Goal: Task Accomplishment & Management: Manage account settings

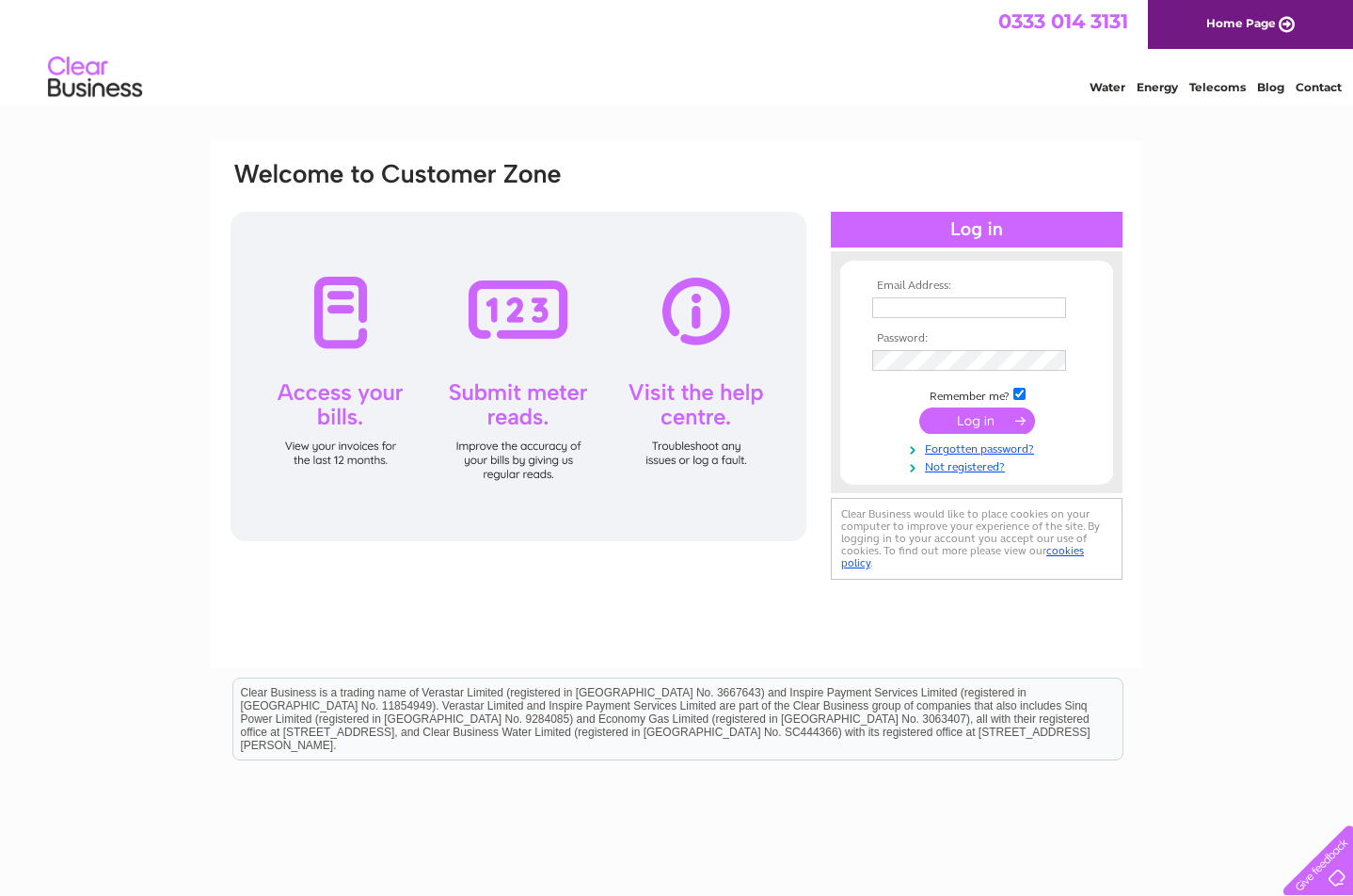
type input "lorraine@automak.co.uk"
click at [980, 414] on input "submit" at bounding box center [977, 420] width 116 height 27
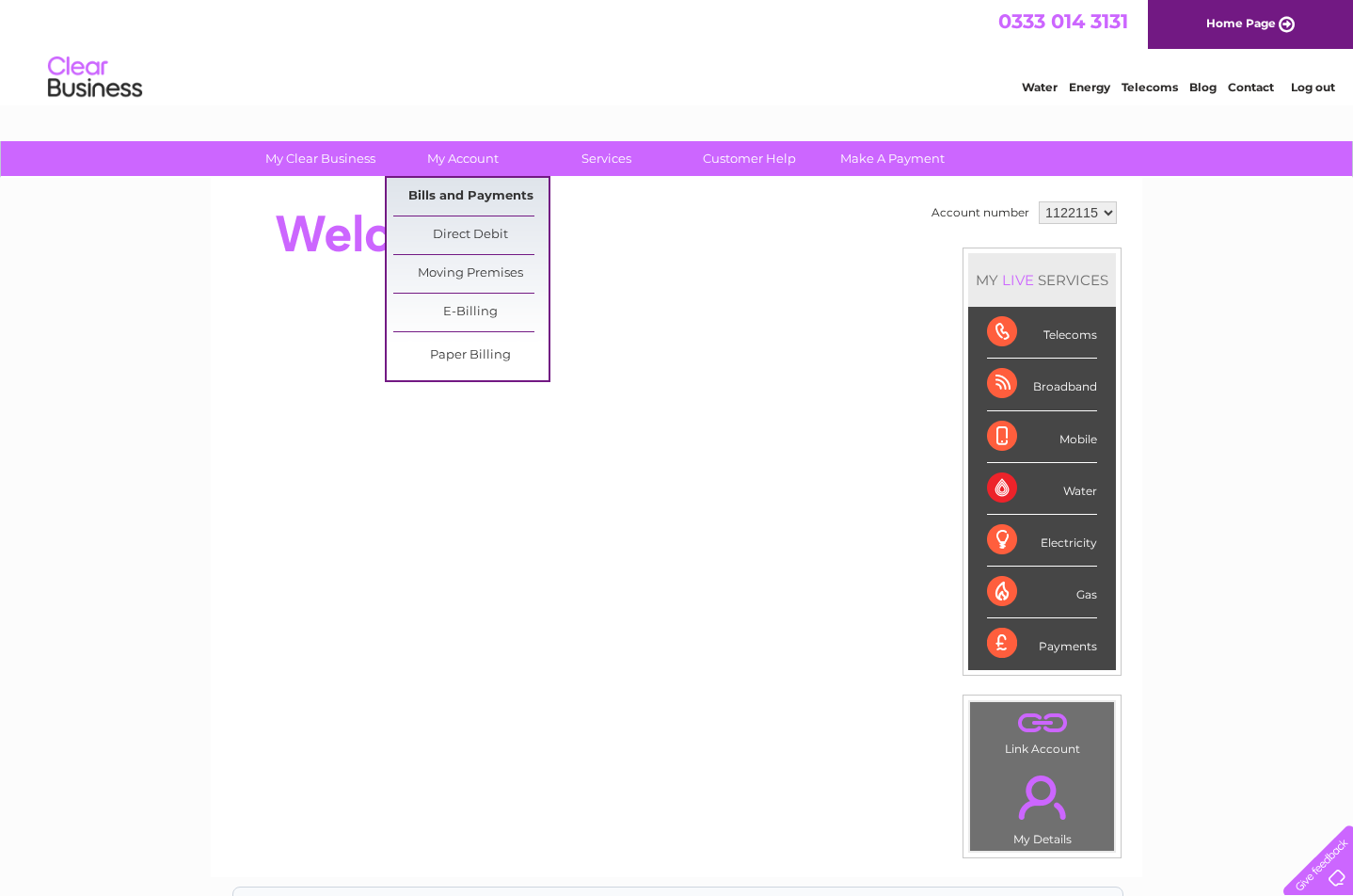
click at [475, 189] on link "Bills and Payments" at bounding box center [471, 197] width 156 height 37
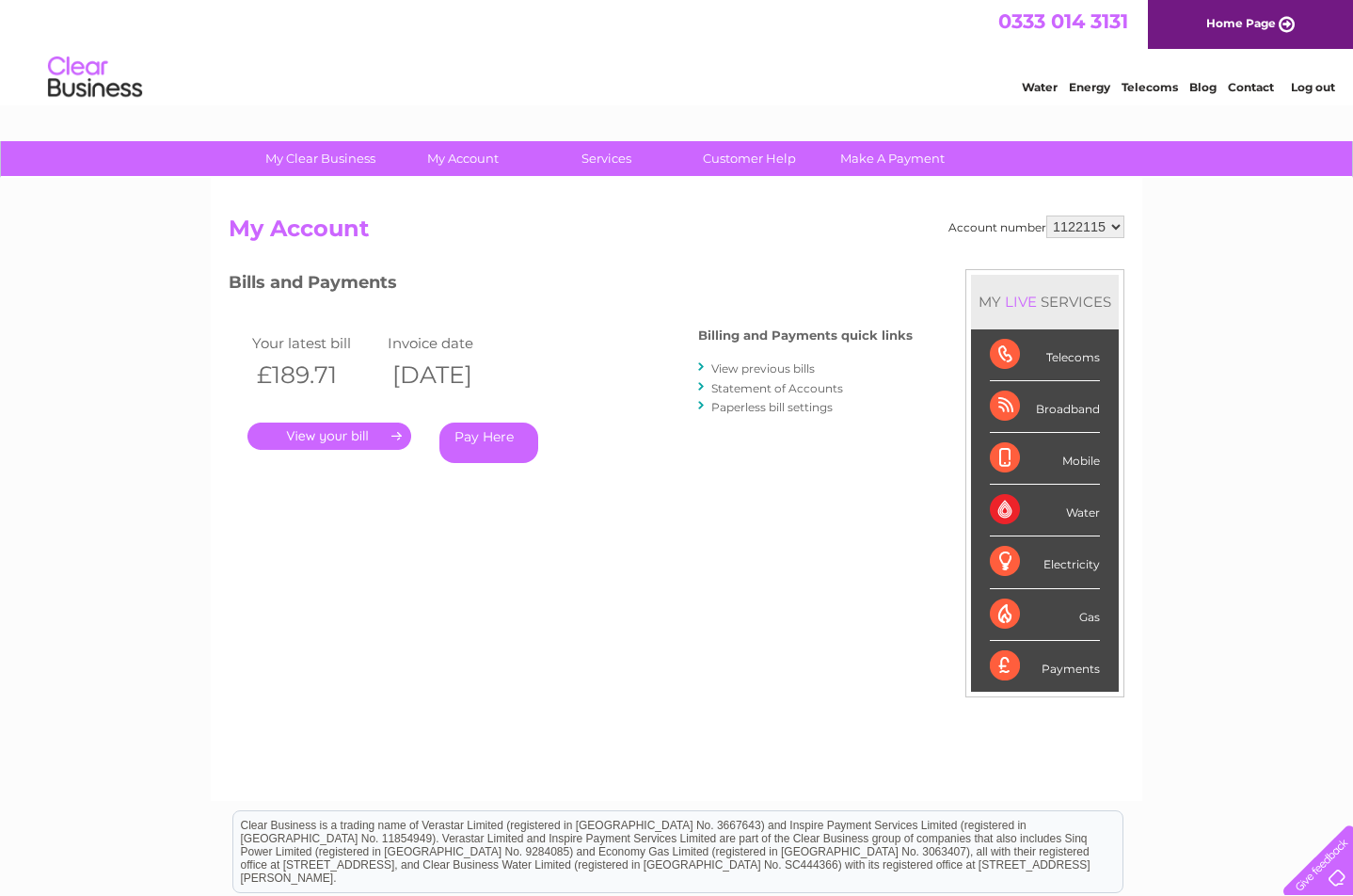
click at [758, 366] on link "View previous bills" at bounding box center [762, 368] width 103 height 14
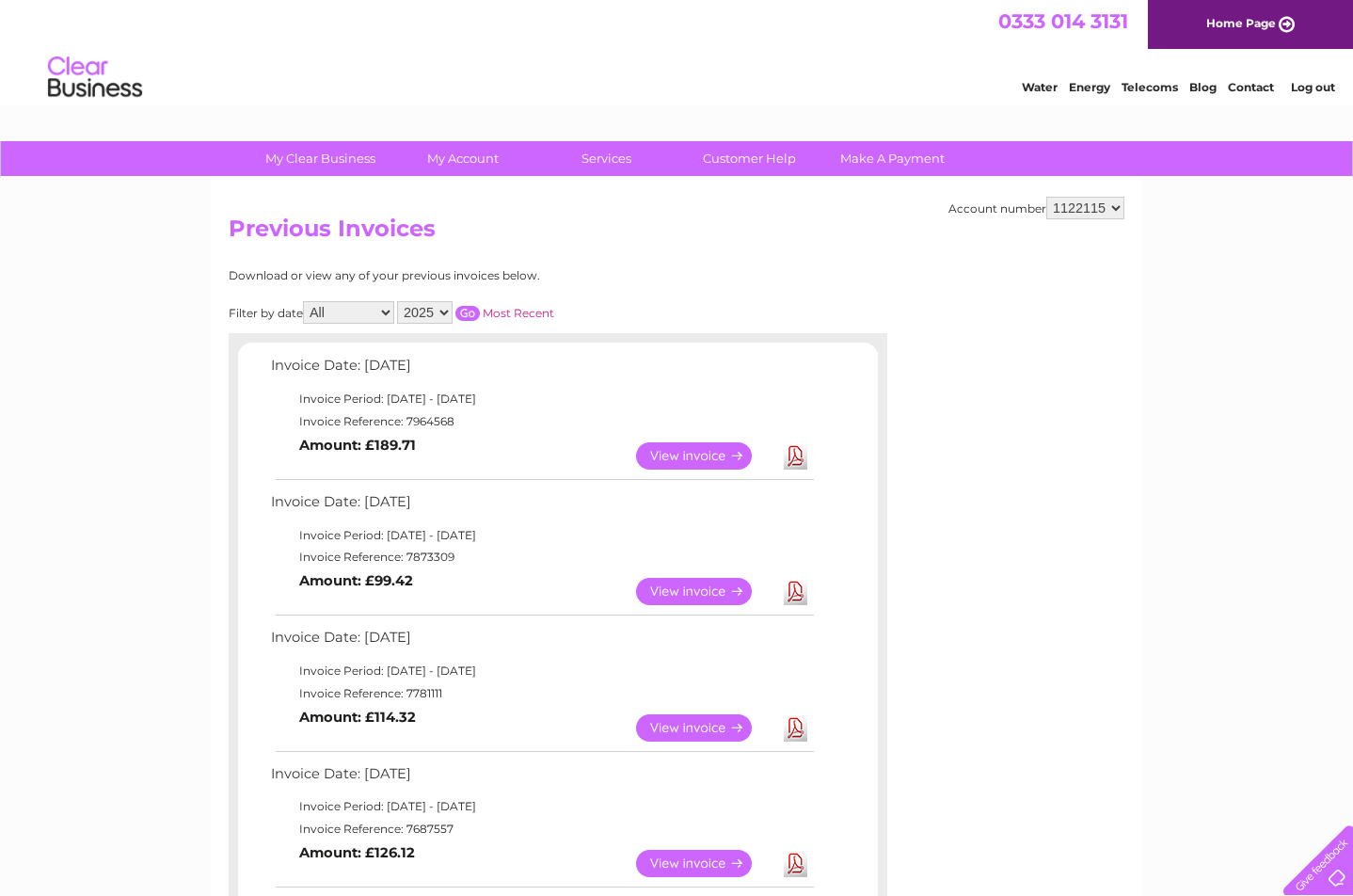
click at [680, 584] on link "View" at bounding box center [705, 592] width 138 height 28
